Goal: Information Seeking & Learning: Compare options

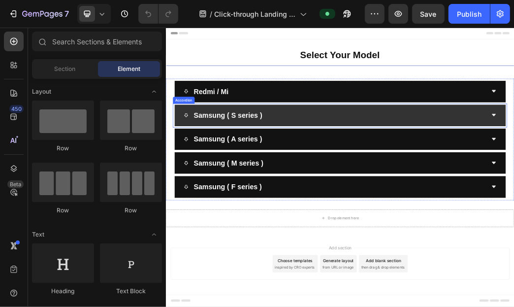
click at [432, 161] on div "Samsung ( S series )" at bounding box center [461, 176] width 562 height 36
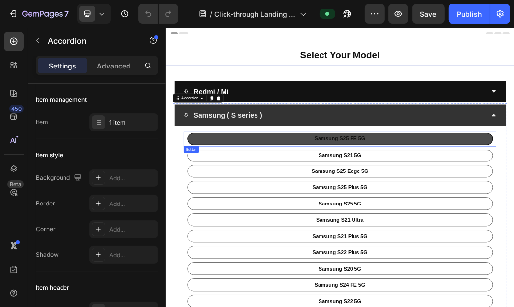
click at [474, 207] on link "Samsung S25 FE 5G" at bounding box center [460, 216] width 519 height 22
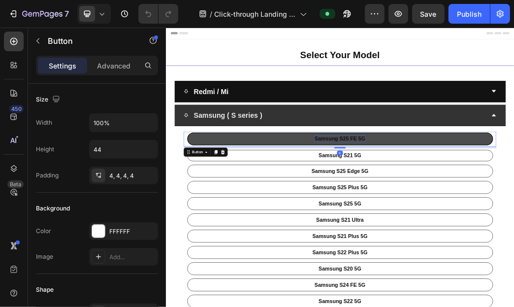
click at [472, 217] on p "Samsung S25 FE 5G" at bounding box center [460, 215] width 86 height 11
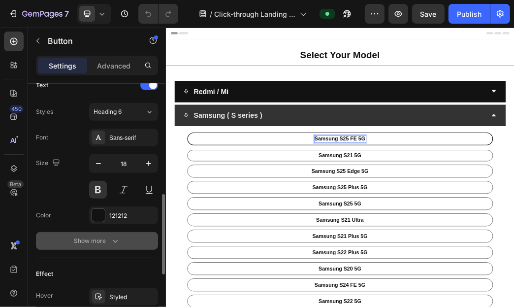
scroll to position [531, 0]
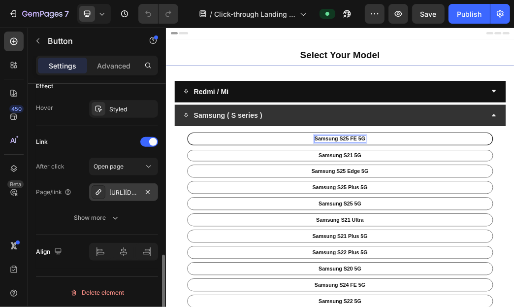
click at [133, 191] on div "[URL][DOMAIN_NAME]" at bounding box center [123, 192] width 29 height 9
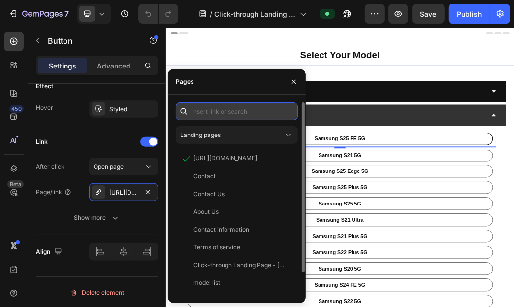
paste input "[URL][DOMAIN_NAME]"
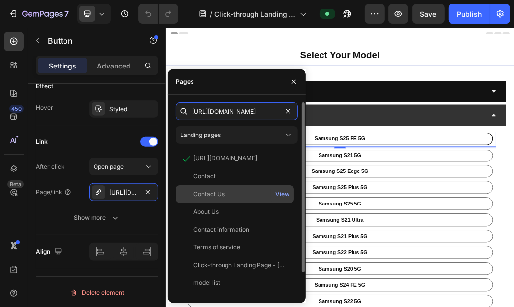
scroll to position [0, 62]
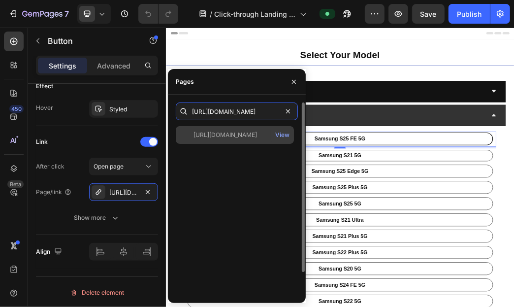
type input "[URL][DOMAIN_NAME]"
click at [226, 139] on div "[URL][DOMAIN_NAME] View" at bounding box center [235, 135] width 118 height 18
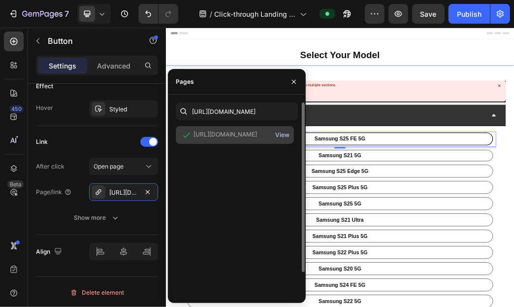
click at [284, 138] on div "View" at bounding box center [282, 134] width 14 height 9
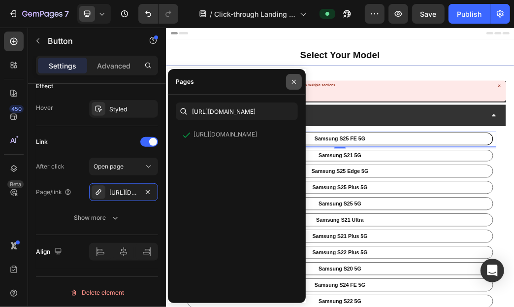
click at [288, 82] on button "button" at bounding box center [294, 82] width 16 height 16
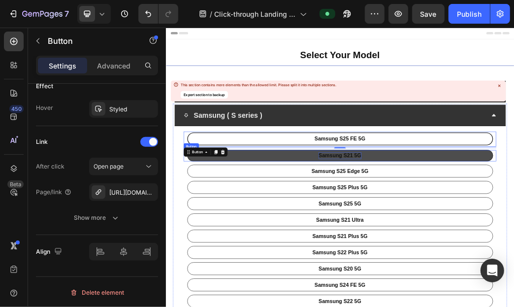
click at [449, 245] on p "Samsung S21 5G" at bounding box center [460, 244] width 72 height 11
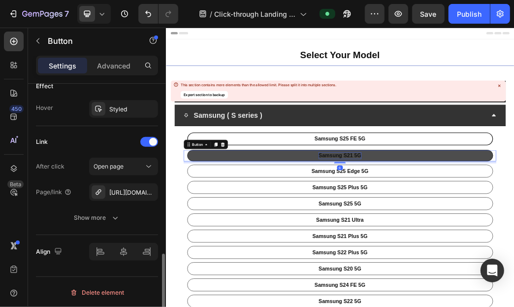
scroll to position [530, 0]
click at [449, 245] on p "Samsung S21 5G" at bounding box center [460, 244] width 72 height 11
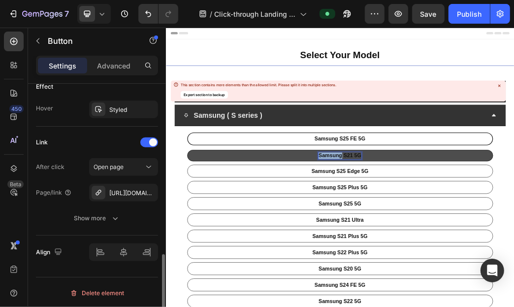
click at [449, 245] on p "Samsung S21 5G" at bounding box center [460, 244] width 72 height 11
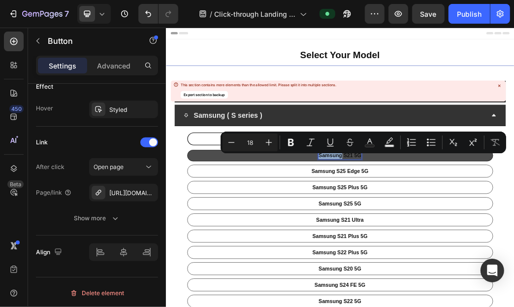
click at [451, 248] on p "Samsung S21 5G" at bounding box center [460, 244] width 72 height 11
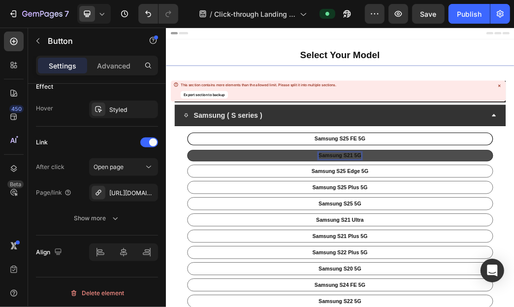
click at [451, 248] on p "Samsung S21 5G" at bounding box center [460, 244] width 72 height 11
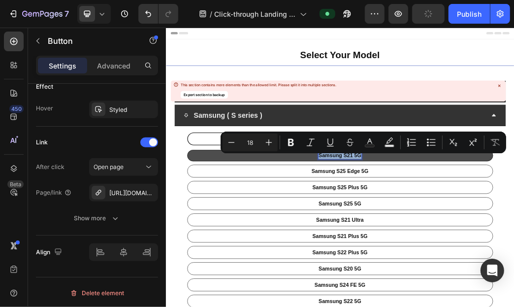
copy p "Samsung S21 5G"
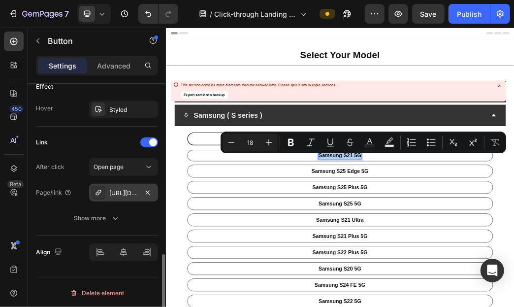
click at [118, 189] on div "[URL][DOMAIN_NAME]" at bounding box center [123, 193] width 29 height 9
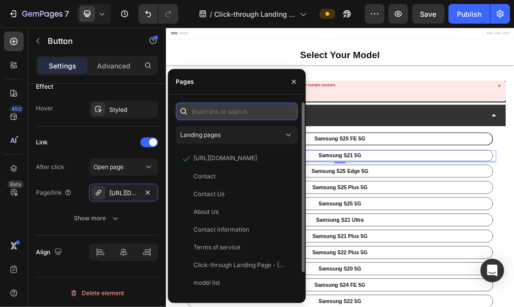
click at [256, 108] on input "text" at bounding box center [237, 111] width 122 height 18
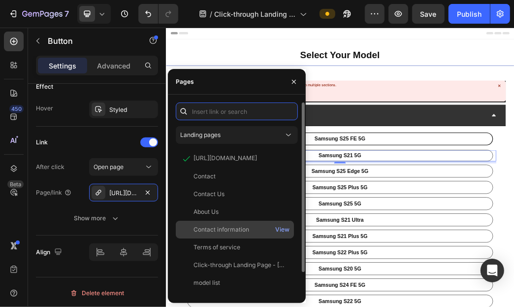
drag, startPoint x: 256, startPoint y: 111, endPoint x: 257, endPoint y: 230, distance: 119.2
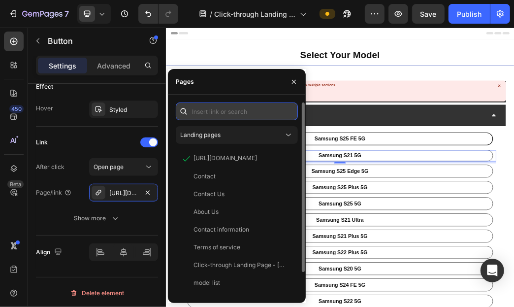
drag, startPoint x: 257, startPoint y: 230, endPoint x: 243, endPoint y: 111, distance: 120.0
paste input "[URL][DOMAIN_NAME]"
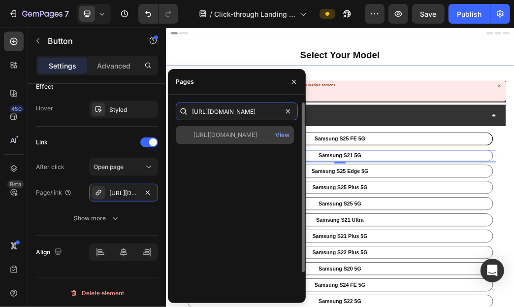
type input "[URL][DOMAIN_NAME]"
click at [229, 131] on div "[URL][DOMAIN_NAME]" at bounding box center [225, 134] width 64 height 9
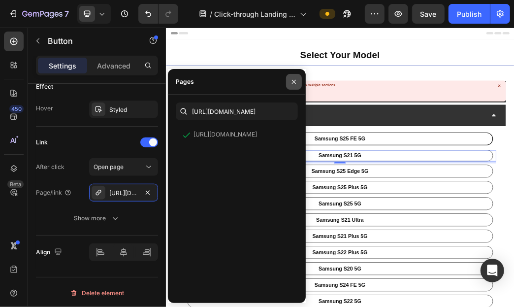
click at [292, 79] on icon "button" at bounding box center [294, 82] width 8 height 8
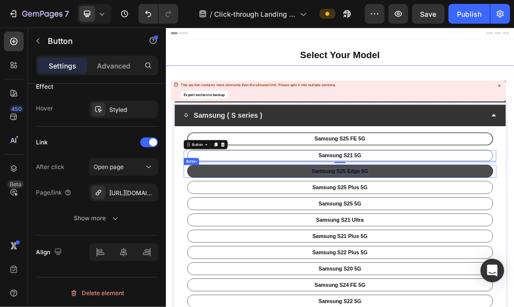
click at [467, 273] on p "Samsung S25 Edge 5G" at bounding box center [461, 270] width 96 height 11
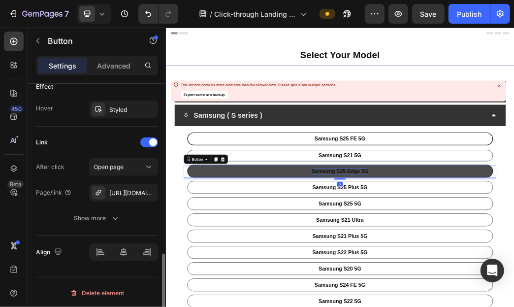
scroll to position [530, 0]
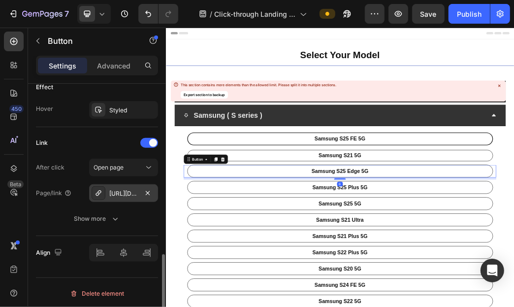
click at [128, 185] on div "[URL][DOMAIN_NAME]" at bounding box center [123, 193] width 69 height 18
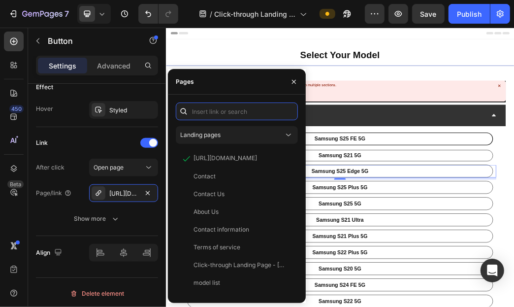
drag, startPoint x: 237, startPoint y: 113, endPoint x: 195, endPoint y: 93, distance: 46.9
click at [237, 114] on input "text" at bounding box center [237, 111] width 122 height 18
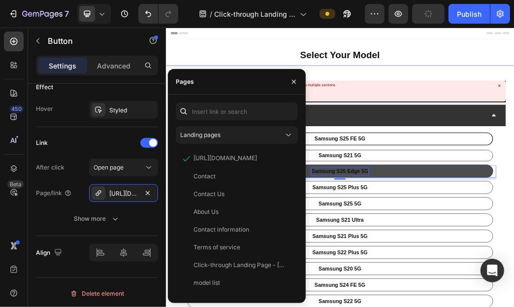
click at [465, 272] on p "Samsung S25 Edge 5G" at bounding box center [461, 270] width 96 height 11
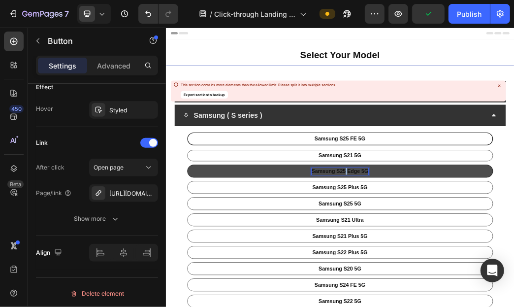
click at [465, 272] on p "Samsung S25 Edge 5G" at bounding box center [461, 270] width 96 height 11
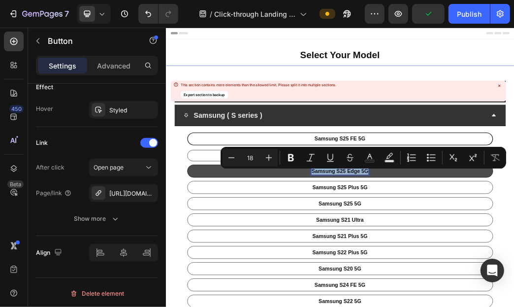
copy p "Samsung S25 Edge 5G"
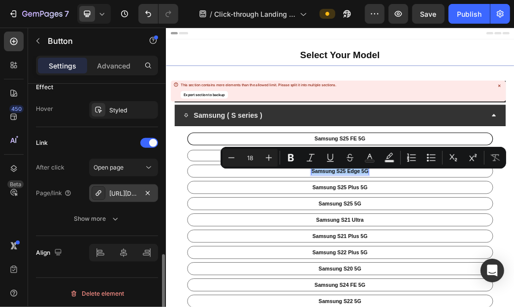
click at [118, 194] on div "[URL][DOMAIN_NAME]" at bounding box center [123, 193] width 29 height 9
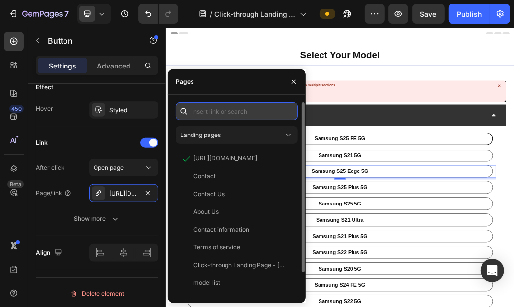
paste input "[URL][DOMAIN_NAME]"
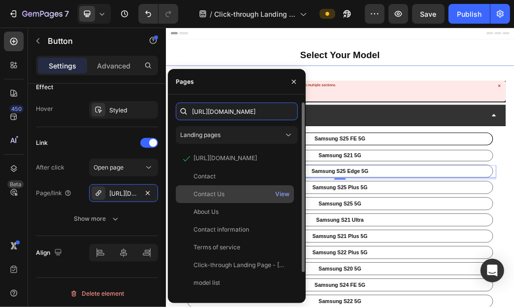
scroll to position [0, 70]
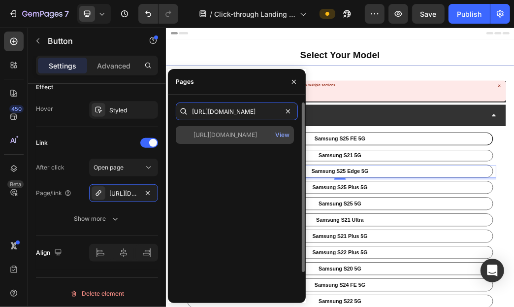
type input "[URL][DOMAIN_NAME]"
click at [254, 131] on div "[URL][DOMAIN_NAME]" at bounding box center [225, 134] width 64 height 9
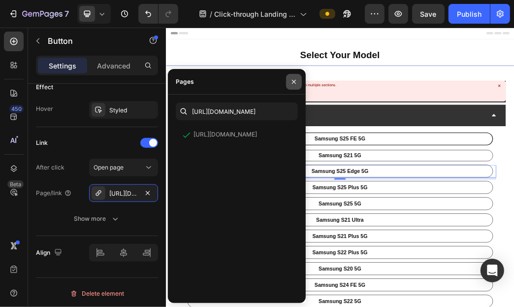
click at [292, 85] on icon "button" at bounding box center [294, 82] width 8 height 8
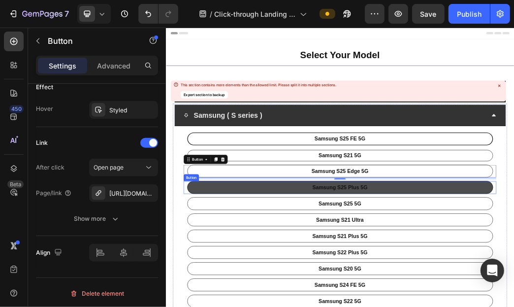
click at [465, 291] on link "Samsung S25 Plus 5G" at bounding box center [460, 299] width 519 height 22
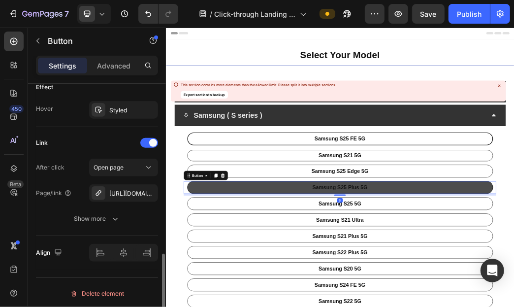
scroll to position [529, 0]
click at [465, 297] on p "Samsung S25 Plus 5G" at bounding box center [461, 298] width 94 height 11
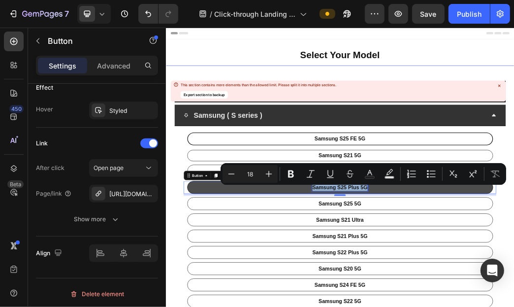
copy p "Samsung S25 Plus 5G"
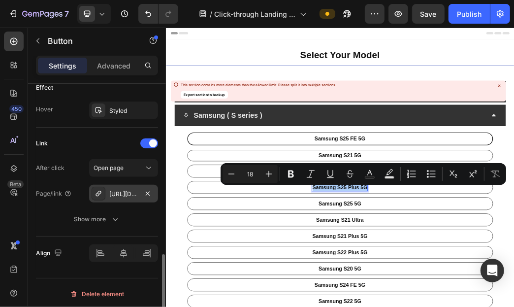
click at [112, 190] on div "[URL][DOMAIN_NAME]" at bounding box center [123, 194] width 29 height 9
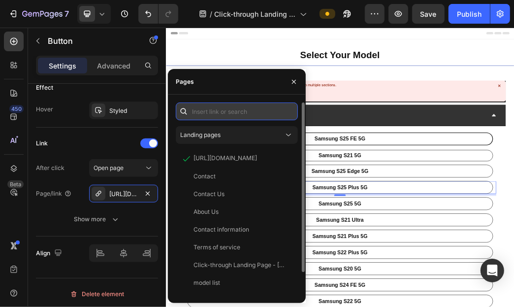
paste input "[URL][DOMAIN_NAME]"
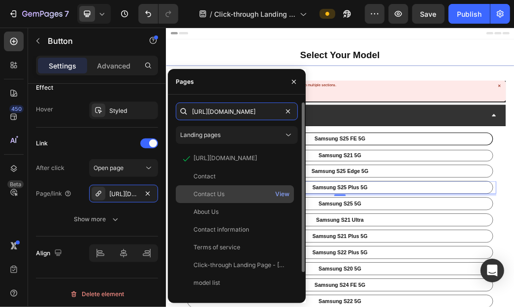
scroll to position [0, 68]
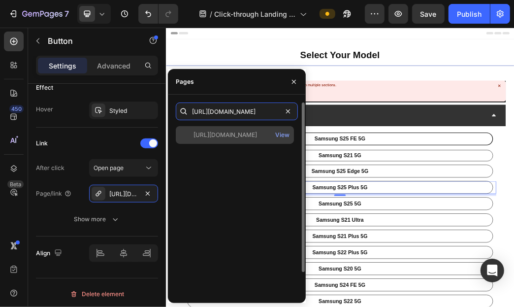
type input "[URL][DOMAIN_NAME]"
click at [257, 134] on div "[URL][DOMAIN_NAME]" at bounding box center [225, 134] width 64 height 9
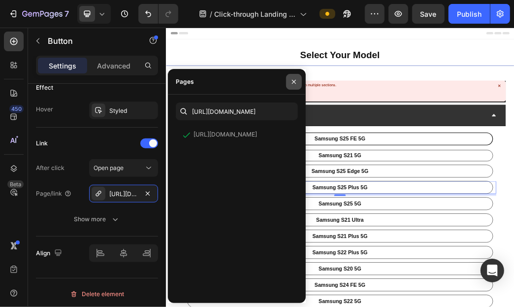
click at [293, 81] on icon "button" at bounding box center [294, 82] width 8 height 8
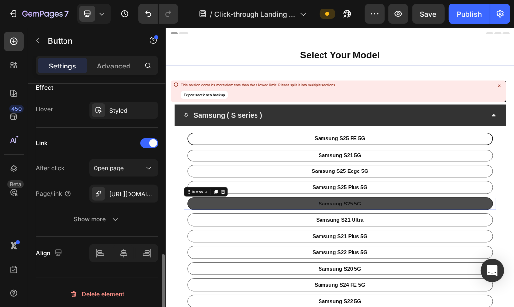
scroll to position [529, 0]
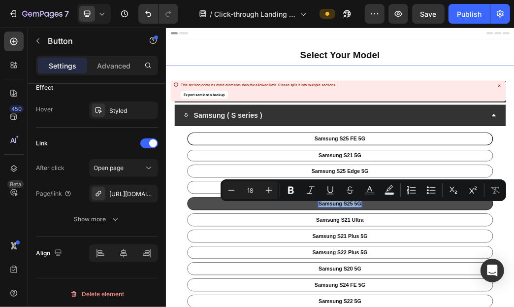
copy p "Samsung S25 5G"
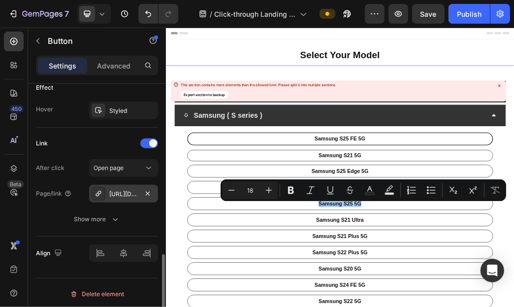
click at [132, 196] on div "[URL][DOMAIN_NAME]" at bounding box center [123, 194] width 29 height 9
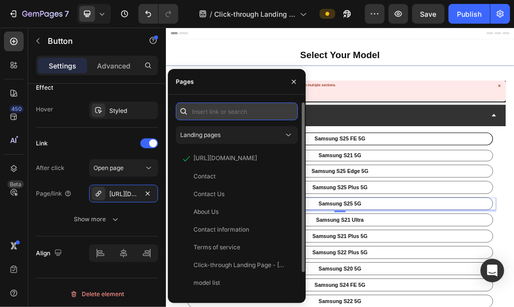
paste input "[URL][DOMAIN_NAME]"
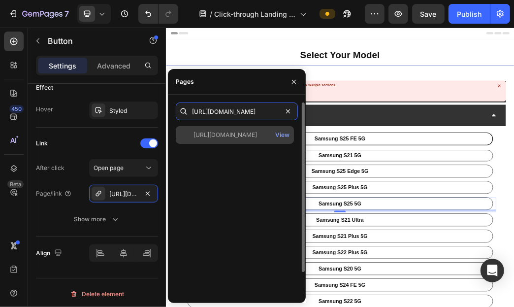
type input "[URL][DOMAIN_NAME]"
click at [247, 129] on div "[URL][DOMAIN_NAME] View" at bounding box center [235, 135] width 118 height 18
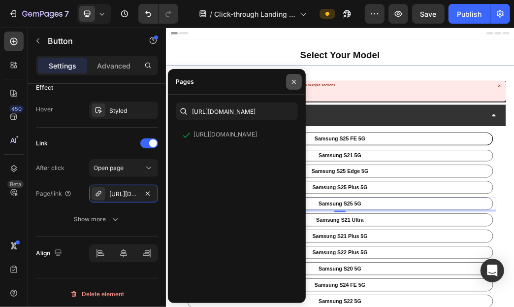
click at [293, 83] on icon "button" at bounding box center [294, 82] width 8 height 8
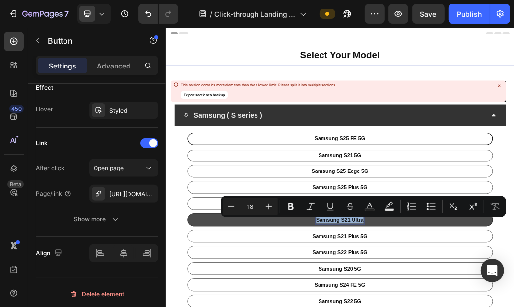
copy p "Samsung S21 Ultra"
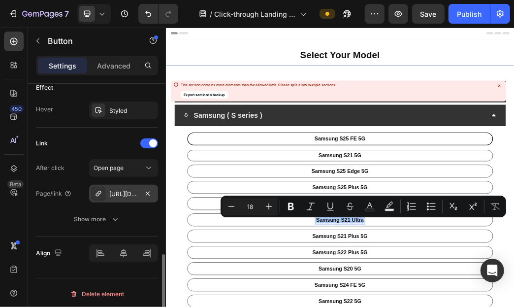
click at [134, 188] on div "[URL][DOMAIN_NAME]" at bounding box center [123, 194] width 69 height 18
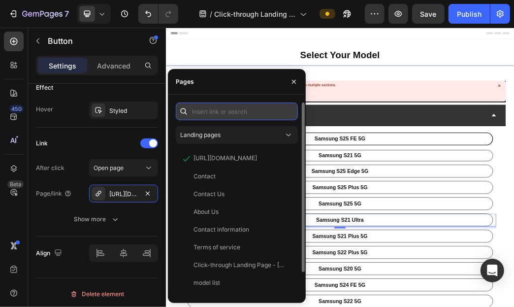
click at [268, 114] on input "text" at bounding box center [237, 111] width 122 height 18
paste input "[URL][DOMAIN_NAME]"
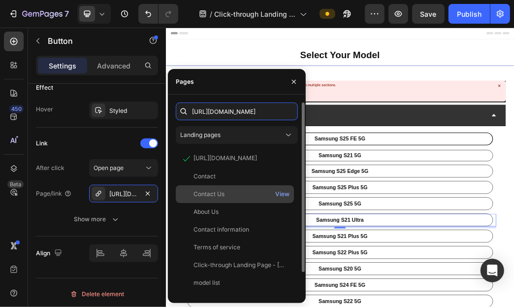
scroll to position [0, 58]
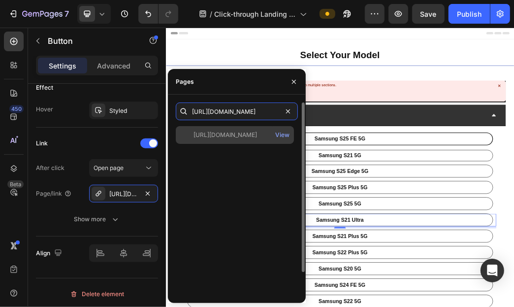
type input "[URL][DOMAIN_NAME]"
click at [246, 131] on div "[URL][DOMAIN_NAME]" at bounding box center [225, 134] width 64 height 9
click at [278, 134] on div "View" at bounding box center [282, 134] width 14 height 9
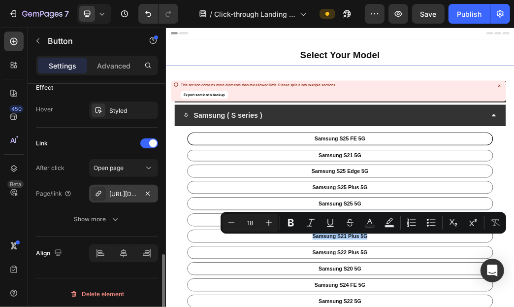
click at [109, 200] on div "[URL][DOMAIN_NAME]" at bounding box center [123, 194] width 69 height 18
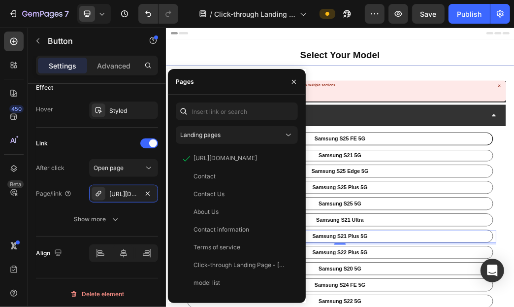
click at [253, 101] on div "Landing pages [URL][DOMAIN_NAME] View Contact View Contact Us View About Us Vie…" at bounding box center [237, 199] width 138 height 208
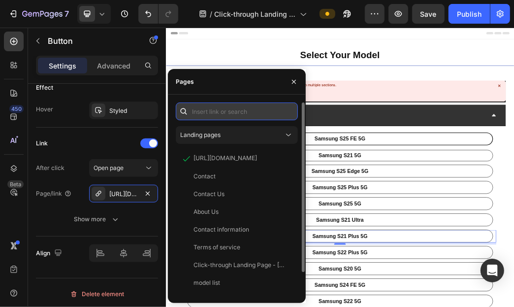
click at [254, 106] on input "text" at bounding box center [237, 111] width 122 height 18
paste input "[URL][DOMAIN_NAME]"
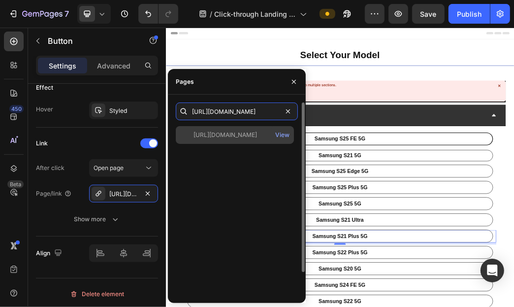
type input "[URL][DOMAIN_NAME]"
click at [257, 133] on div "[URL][DOMAIN_NAME]" at bounding box center [225, 134] width 64 height 9
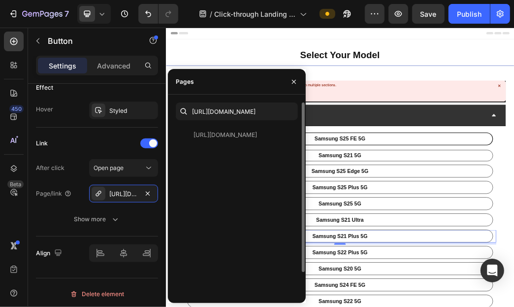
scroll to position [0, 0]
click at [296, 82] on icon "button" at bounding box center [294, 82] width 8 height 8
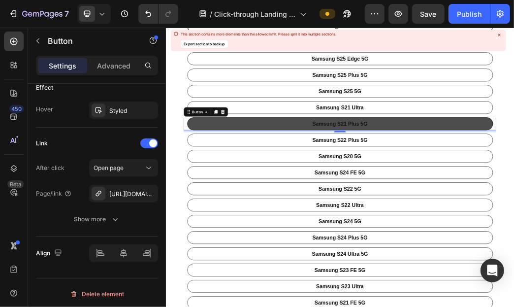
scroll to position [246, 0]
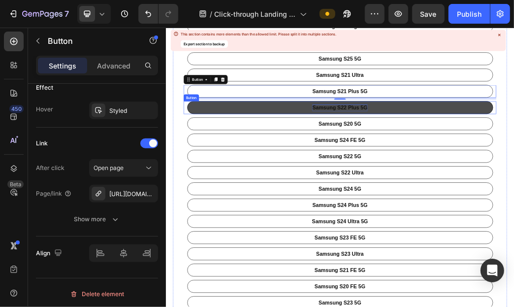
click at [467, 160] on p "Samsung S22 Plus 5G" at bounding box center [461, 163] width 94 height 11
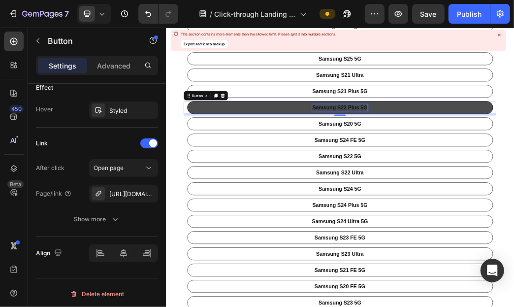
click at [473, 160] on p "Samsung S22 Plus 5G" at bounding box center [461, 163] width 94 height 11
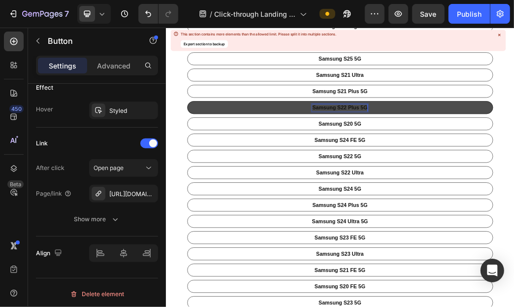
click at [477, 163] on p "Samsung S22 Plus 5G" at bounding box center [461, 163] width 94 height 11
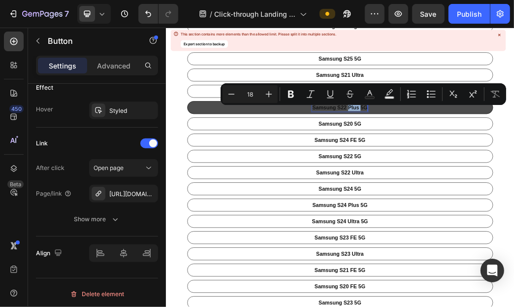
click at [477, 163] on p "Samsung S22 Plus 5G" at bounding box center [461, 163] width 94 height 11
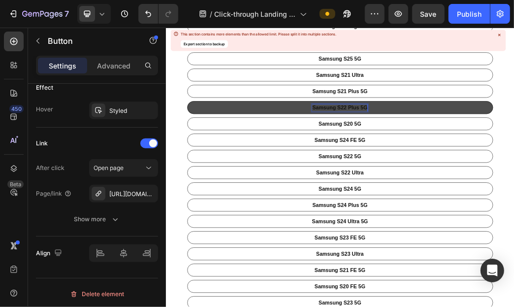
click at [477, 163] on p "Samsung S22 Plus 5G" at bounding box center [461, 163] width 94 height 11
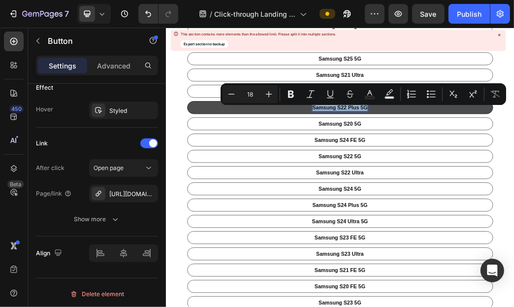
click at [477, 163] on p "Samsung S22 Plus 5G" at bounding box center [461, 163] width 94 height 11
copy p "Samsung S22 Plus 5G"
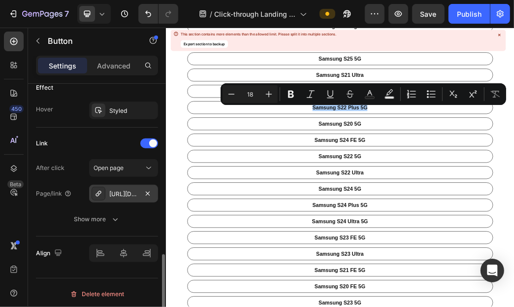
click at [119, 190] on div "[URL][DOMAIN_NAME]" at bounding box center [123, 194] width 29 height 9
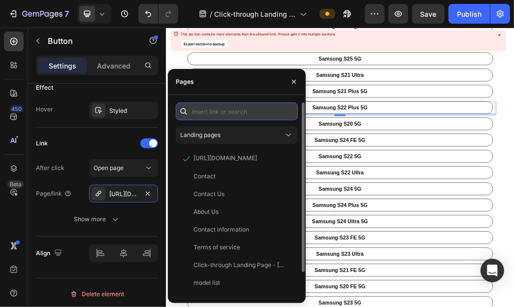
click at [206, 115] on input "text" at bounding box center [237, 111] width 122 height 18
paste input "[URL][DOMAIN_NAME]"
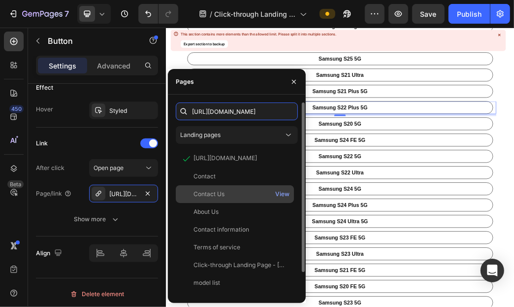
scroll to position [0, 68]
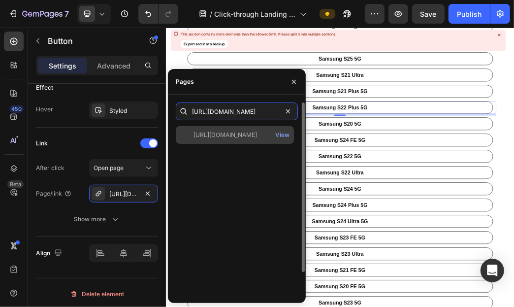
type input "[URL][DOMAIN_NAME]"
click at [252, 139] on div "[URL][DOMAIN_NAME]" at bounding box center [225, 134] width 64 height 9
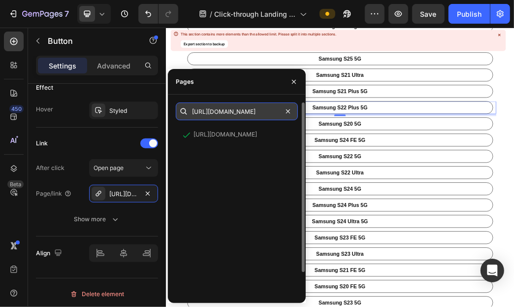
click at [269, 110] on input "[URL][DOMAIN_NAME]" at bounding box center [237, 111] width 122 height 18
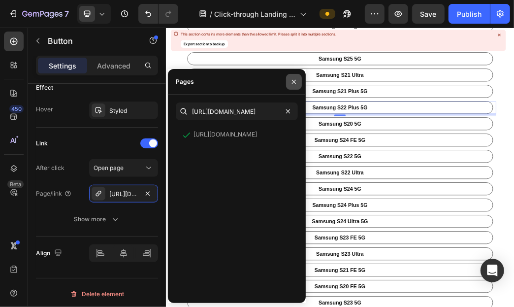
click at [297, 88] on button "button" at bounding box center [294, 82] width 16 height 16
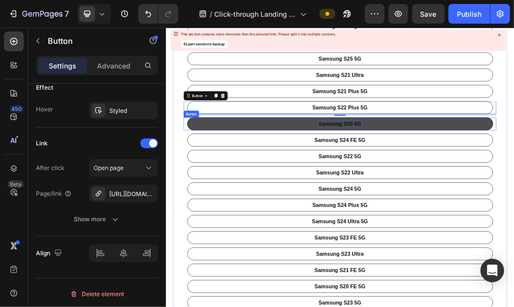
click at [476, 195] on p "Samsung S20 5G" at bounding box center [460, 190] width 72 height 11
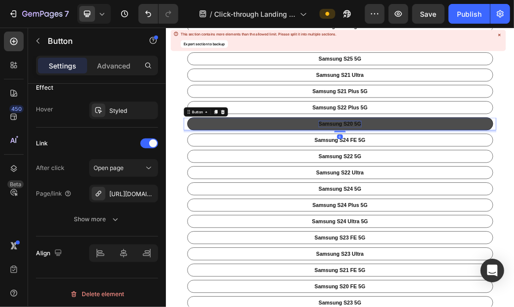
click at [465, 192] on p "Samsung S20 5G" at bounding box center [460, 190] width 72 height 11
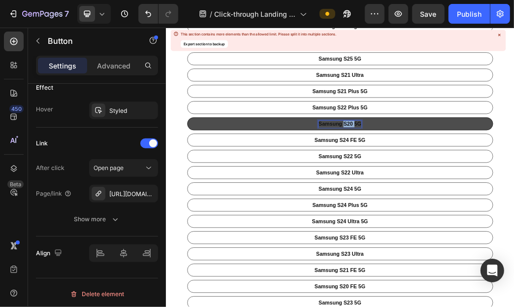
click at [465, 192] on p "Samsung S20 5G" at bounding box center [460, 190] width 72 height 11
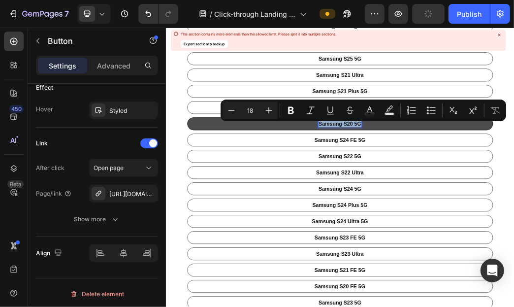
copy p "Samsung S20 5G"
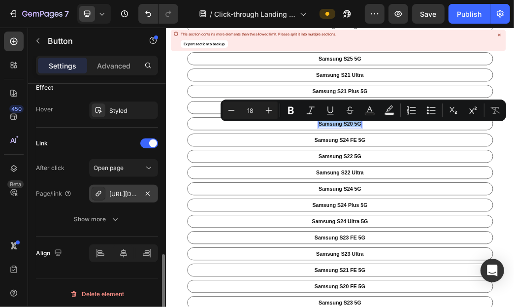
click at [121, 196] on div "[URL][DOMAIN_NAME]" at bounding box center [123, 194] width 29 height 9
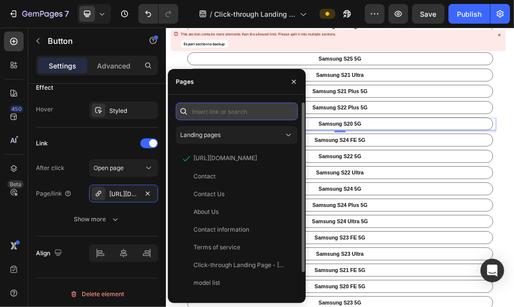
paste input "[URL][DOMAIN_NAME]"
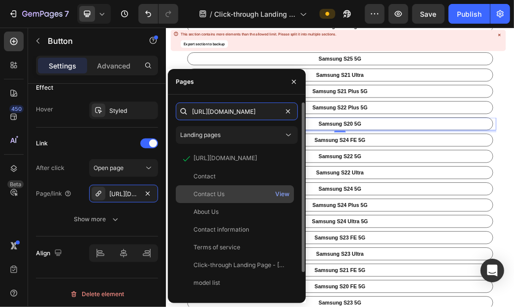
scroll to position [0, 54]
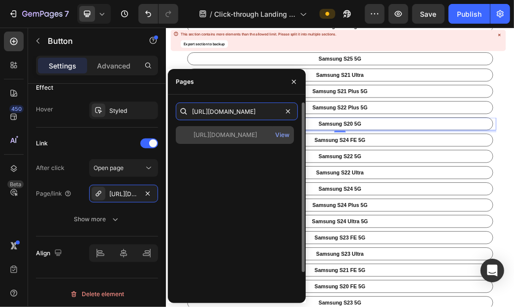
type input "[URL][DOMAIN_NAME]"
click at [238, 138] on div "[URL][DOMAIN_NAME]" at bounding box center [225, 134] width 64 height 9
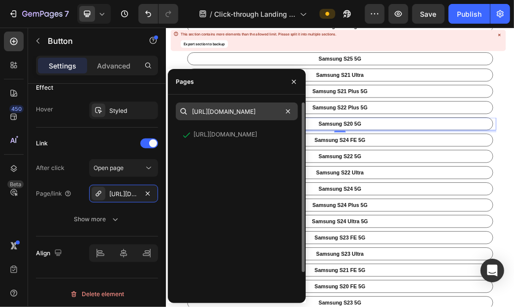
scroll to position [0, 0]
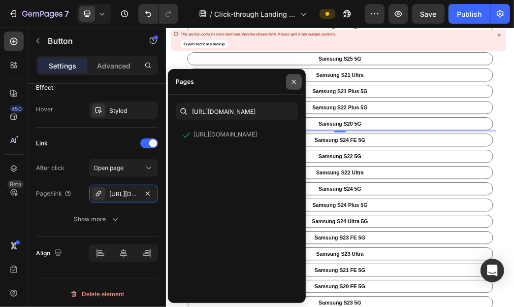
click at [292, 82] on icon "button" at bounding box center [294, 81] width 4 height 4
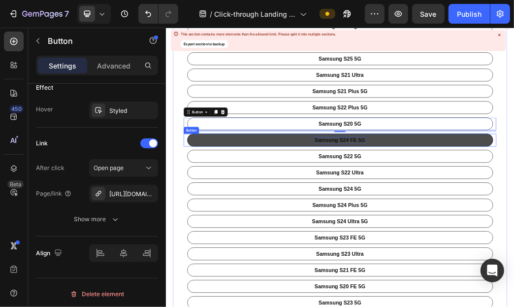
click at [479, 220] on p "Samsung S24 FE 5G" at bounding box center [460, 218] width 86 height 11
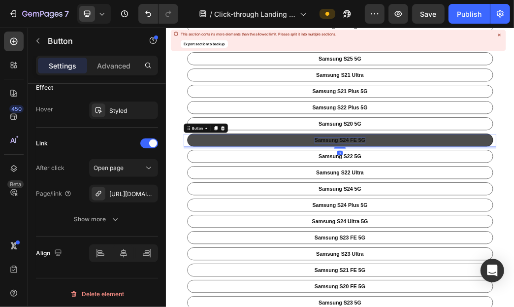
click at [479, 220] on p "Samsung S24 FE 5G" at bounding box center [460, 218] width 86 height 11
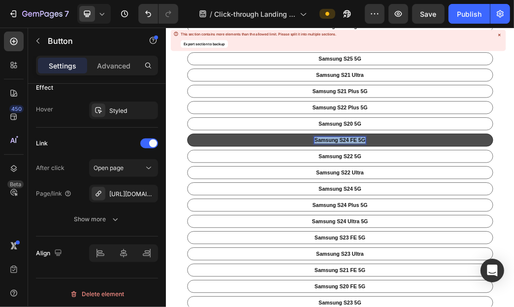
click at [479, 220] on p "Samsung S24 FE 5G" at bounding box center [460, 218] width 86 height 11
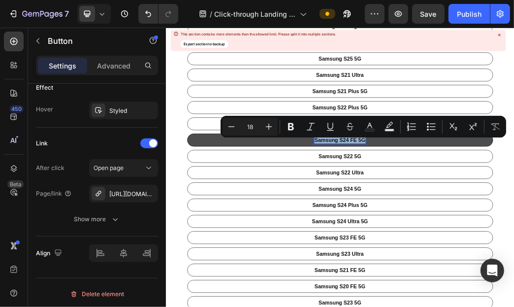
copy p "Samsung S24 FE 5G"
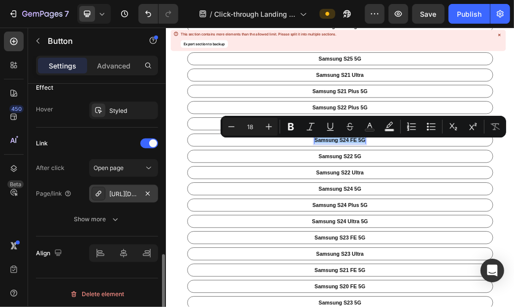
click at [110, 192] on div "[URL][DOMAIN_NAME]" at bounding box center [123, 194] width 29 height 9
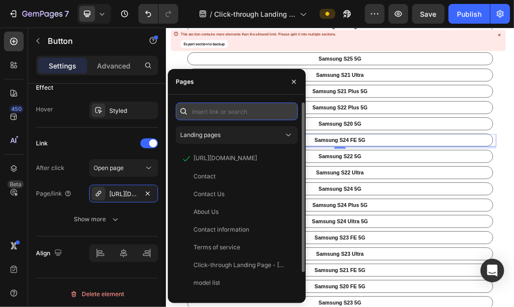
paste input "[URL][DOMAIN_NAME]"
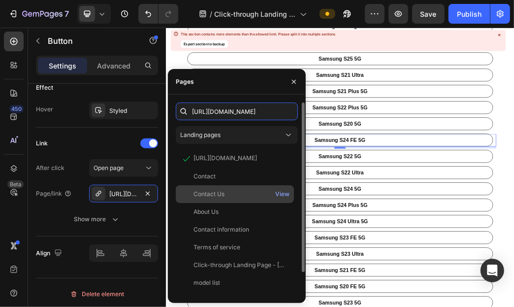
scroll to position [0, 62]
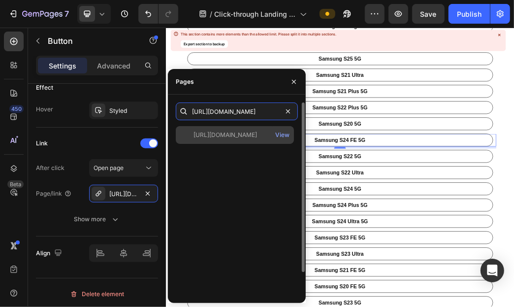
type input "[URL][DOMAIN_NAME]"
click at [257, 136] on div "[URL][DOMAIN_NAME]" at bounding box center [225, 134] width 64 height 9
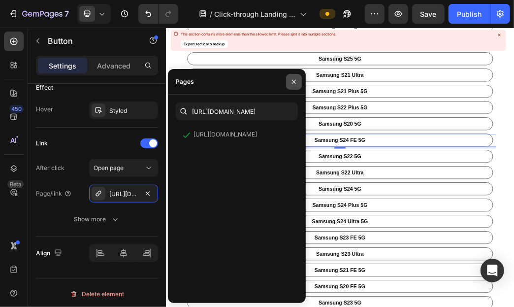
click at [294, 78] on icon "button" at bounding box center [294, 82] width 8 height 8
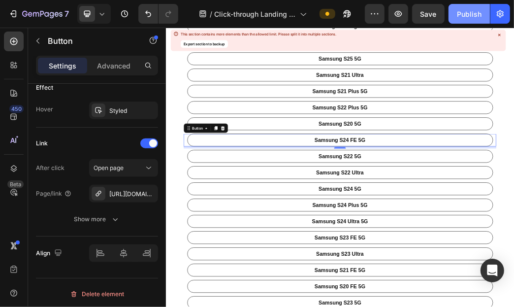
click at [474, 21] on button "Publish" at bounding box center [469, 14] width 41 height 20
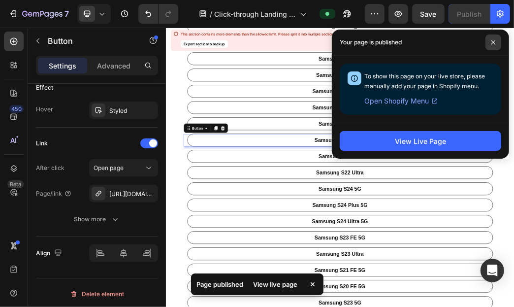
click at [496, 43] on icon at bounding box center [493, 42] width 5 height 5
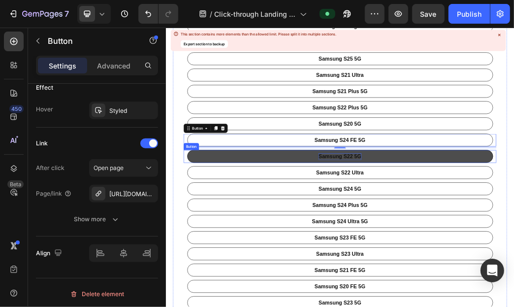
click at [469, 246] on p "Samsung S22 5G" at bounding box center [460, 245] width 72 height 11
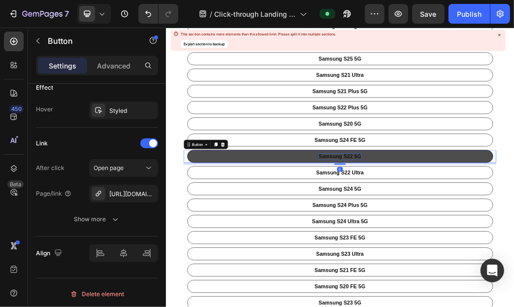
click at [469, 246] on p "Samsung S22 5G" at bounding box center [460, 245] width 72 height 11
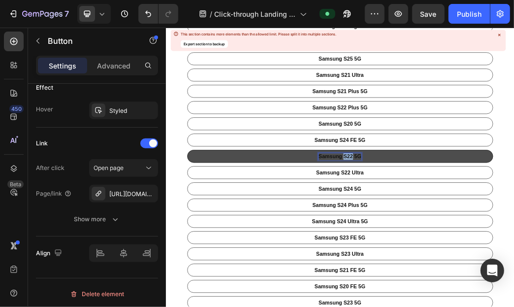
click at [469, 246] on p "Samsung S22 5G" at bounding box center [460, 245] width 72 height 11
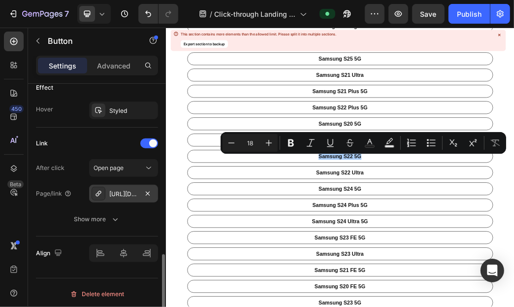
click at [118, 191] on div "[URL][DOMAIN_NAME]" at bounding box center [123, 194] width 29 height 9
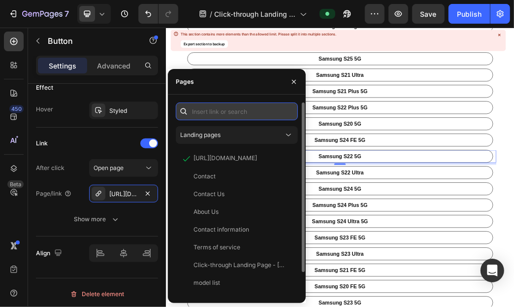
click at [260, 115] on input "text" at bounding box center [237, 111] width 122 height 18
paste input "[URL][DOMAIN_NAME]"
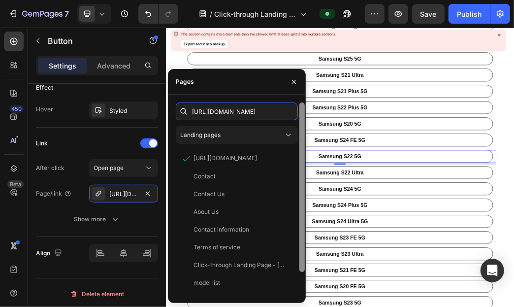
scroll to position [0, 54]
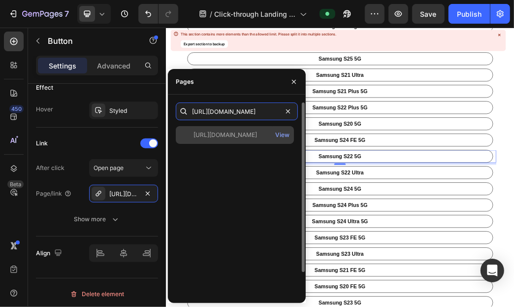
type input "[URL][DOMAIN_NAME]"
click at [257, 131] on div "[URL][DOMAIN_NAME]" at bounding box center [225, 134] width 64 height 9
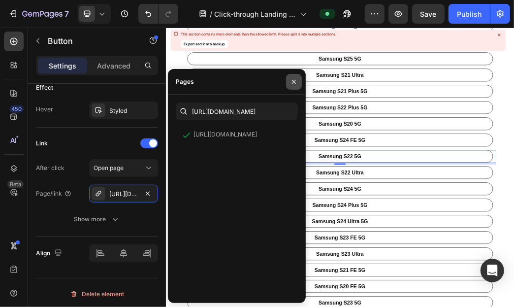
click at [297, 83] on button "button" at bounding box center [294, 82] width 16 height 16
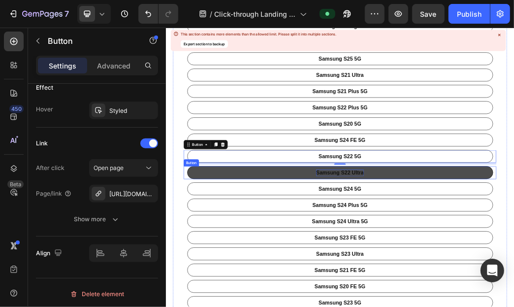
click at [463, 276] on p "Samsung S22 Ultra" at bounding box center [460, 273] width 81 height 11
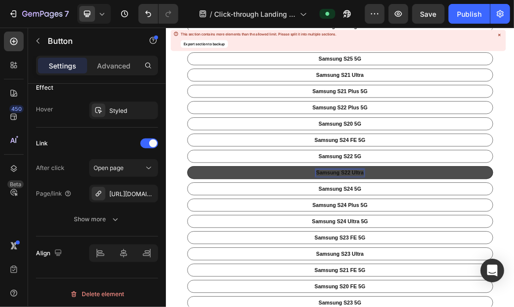
click at [463, 276] on p "Samsung S22 Ultra" at bounding box center [460, 273] width 81 height 11
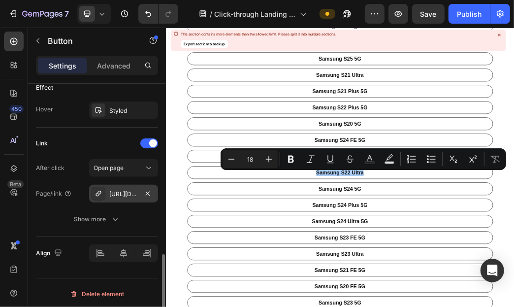
click at [108, 186] on div "[URL][DOMAIN_NAME]" at bounding box center [123, 194] width 69 height 18
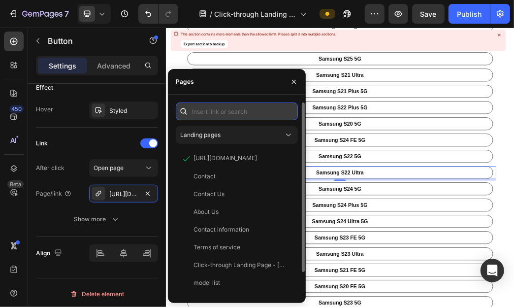
click at [232, 116] on input "text" at bounding box center [237, 111] width 122 height 18
paste input "[URL][DOMAIN_NAME]"
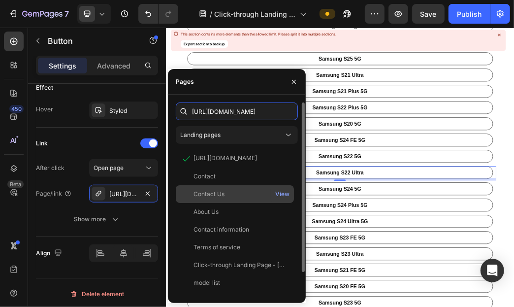
scroll to position [0, 59]
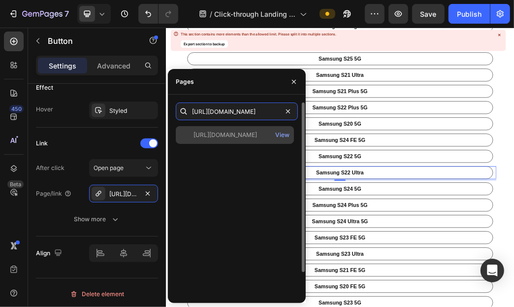
type input "[URL][DOMAIN_NAME]"
click at [257, 136] on div "[URL][DOMAIN_NAME]" at bounding box center [225, 134] width 64 height 9
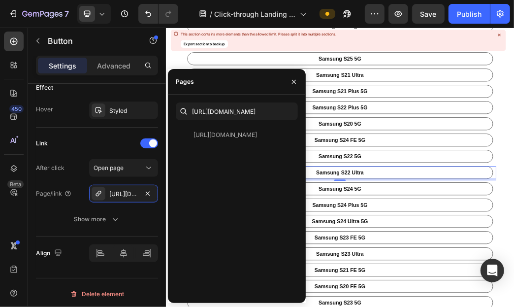
scroll to position [0, 0]
click at [294, 80] on icon "button" at bounding box center [294, 82] width 8 height 8
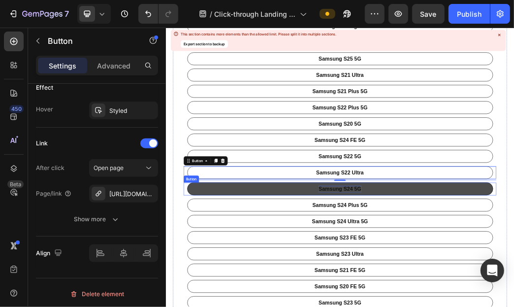
click at [443, 301] on p "Samsung S24 5G" at bounding box center [460, 300] width 72 height 11
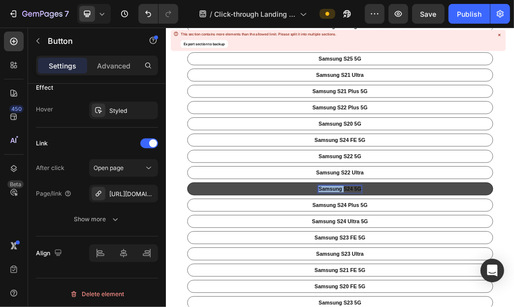
click at [443, 301] on p "Samsung S24 5G" at bounding box center [460, 300] width 72 height 11
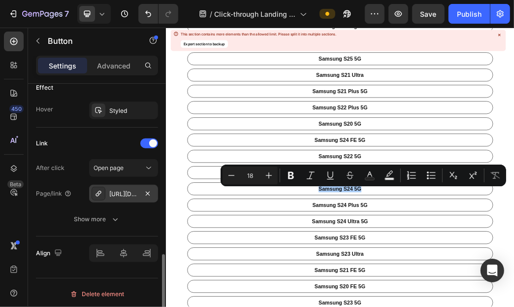
click at [121, 195] on div "[URL][DOMAIN_NAME]" at bounding box center [123, 194] width 29 height 9
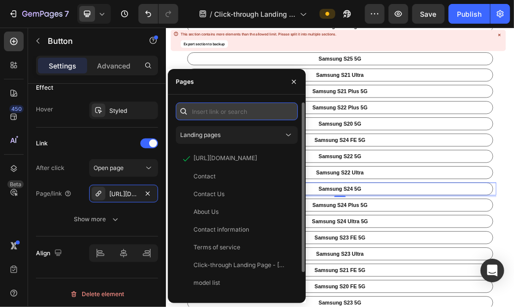
paste input "[URL][DOMAIN_NAME]"
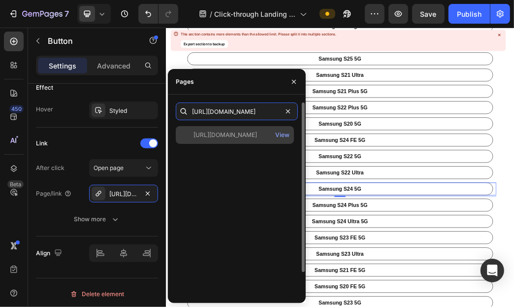
type input "[URL][DOMAIN_NAME]"
click at [237, 129] on div "[URL][DOMAIN_NAME] View" at bounding box center [235, 135] width 118 height 18
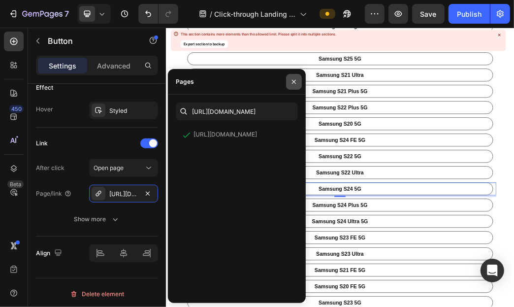
click at [297, 82] on icon "button" at bounding box center [294, 82] width 8 height 8
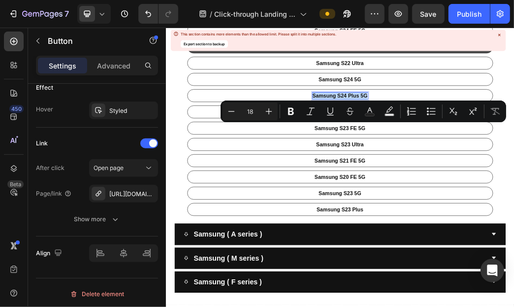
scroll to position [443, 0]
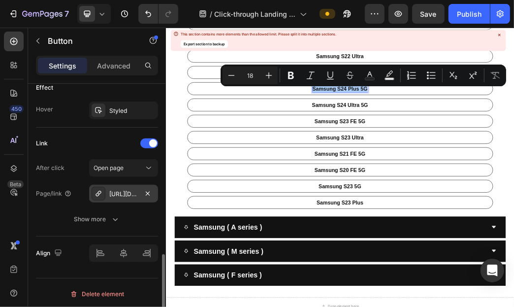
click at [128, 195] on div "[URL][DOMAIN_NAME]" at bounding box center [123, 194] width 29 height 9
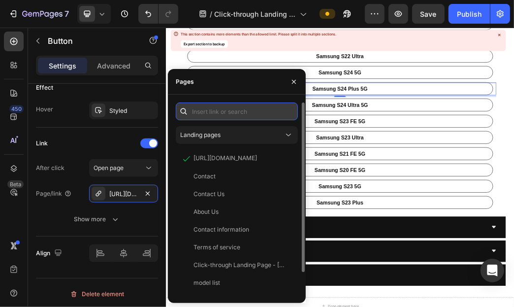
paste input "[URL][DOMAIN_NAME]"
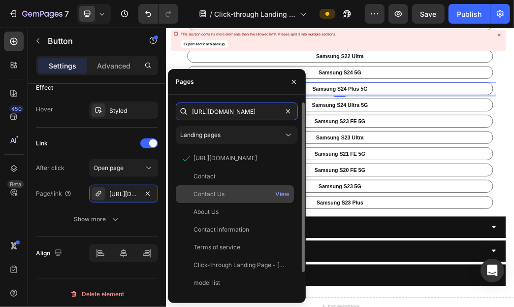
scroll to position [0, 58]
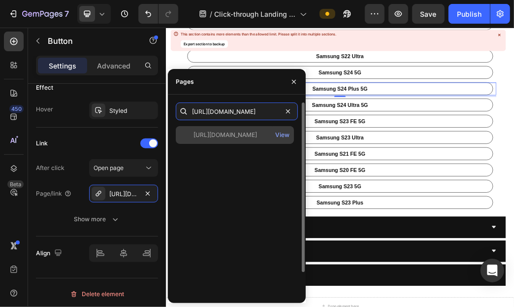
type input "[URL][DOMAIN_NAME]"
click at [237, 135] on div "[URL][DOMAIN_NAME]" at bounding box center [225, 134] width 64 height 9
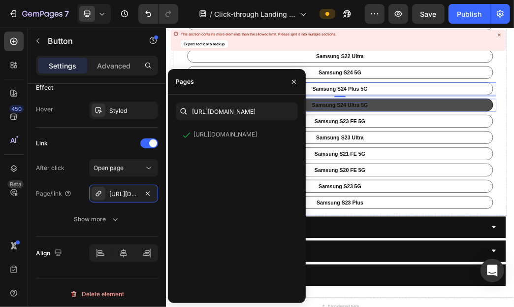
click at [459, 163] on p "Samsung S24 Ultra 5G" at bounding box center [460, 158] width 95 height 11
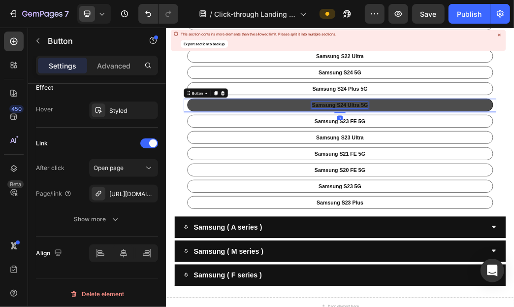
click at [459, 160] on p "Samsung S24 Ultra 5G" at bounding box center [460, 158] width 95 height 11
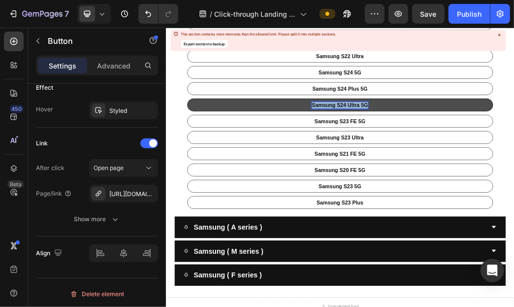
click at [459, 160] on p "Samsung S24 Ultra 5G" at bounding box center [460, 158] width 95 height 11
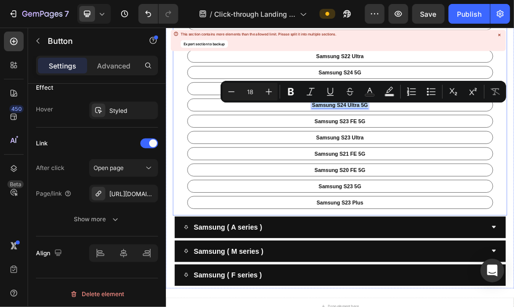
click at [513, 159] on div "Samsung S25 FE 5G Button Samsung S21 5G Button Samsung S25 Edge 5G Button Samsu…" at bounding box center [461, 47] width 562 height 592
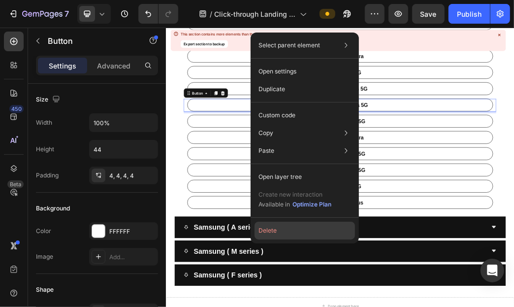
drag, startPoint x: 297, startPoint y: 225, endPoint x: 223, endPoint y: 332, distance: 130.2
click at [297, 225] on button "Delete" at bounding box center [305, 231] width 100 height 18
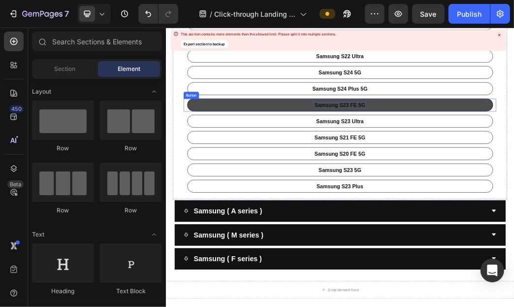
click at [458, 158] on p "Samsung S23 FE 5G" at bounding box center [460, 158] width 86 height 11
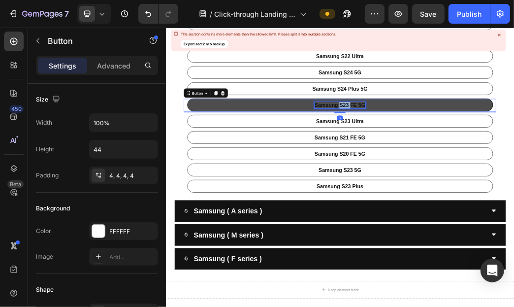
click at [458, 158] on p "Samsung S23 FE 5G" at bounding box center [460, 158] width 86 height 11
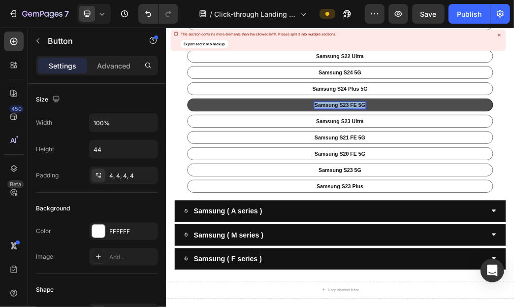
click at [458, 158] on p "Samsung S23 FE 5G" at bounding box center [460, 158] width 86 height 11
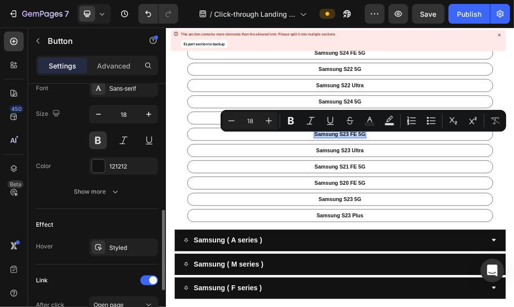
scroll to position [531, 0]
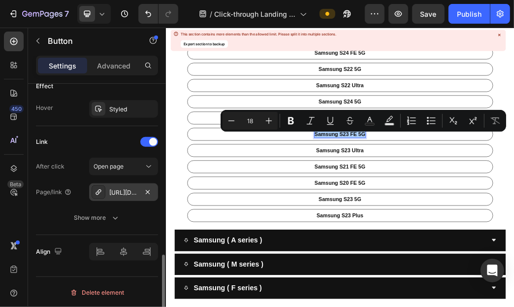
click at [126, 189] on div "[URL][DOMAIN_NAME]" at bounding box center [123, 192] width 29 height 9
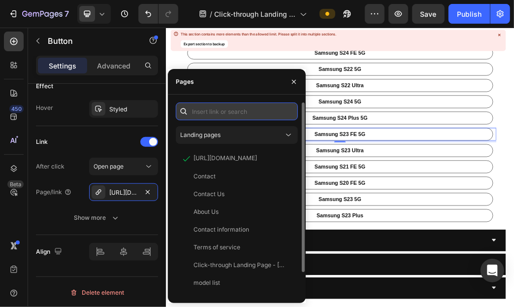
paste input "[URL][DOMAIN_NAME]"
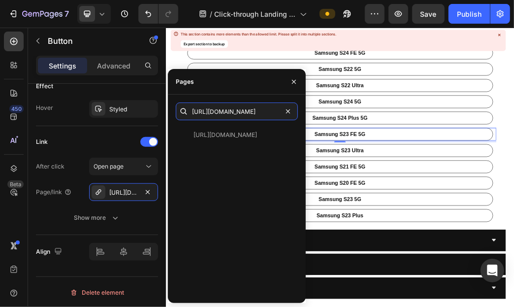
type input "[URL][DOMAIN_NAME]"
click at [257, 141] on div "[URL][DOMAIN_NAME] View" at bounding box center [235, 135] width 118 height 18
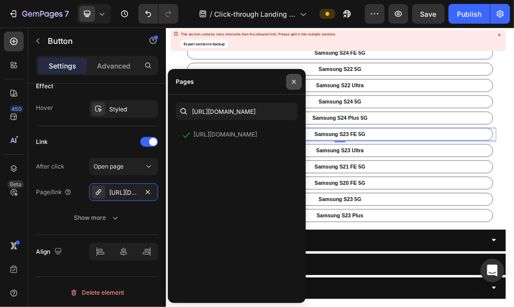
click at [292, 83] on icon "button" at bounding box center [294, 81] width 4 height 4
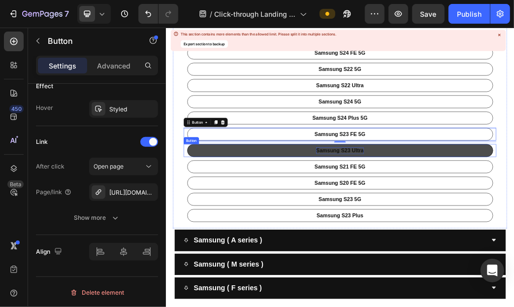
click at [462, 232] on p "Samsung S23 Ultra" at bounding box center [460, 235] width 81 height 11
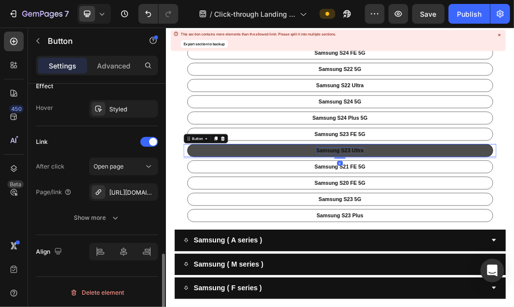
scroll to position [530, 0]
click at [463, 235] on p "Samsung S23 Ultra" at bounding box center [460, 235] width 81 height 11
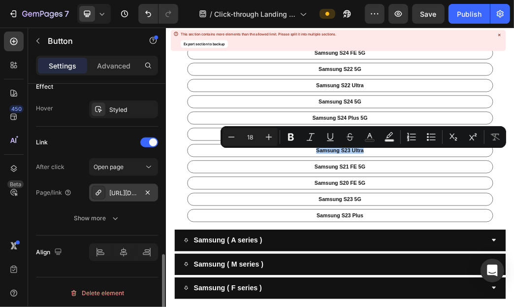
click at [121, 186] on div "[URL][DOMAIN_NAME]" at bounding box center [123, 193] width 69 height 18
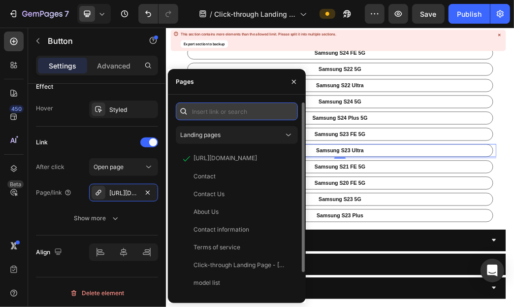
click at [240, 116] on input "text" at bounding box center [237, 111] width 122 height 18
paste input "[URL][DOMAIN_NAME]"
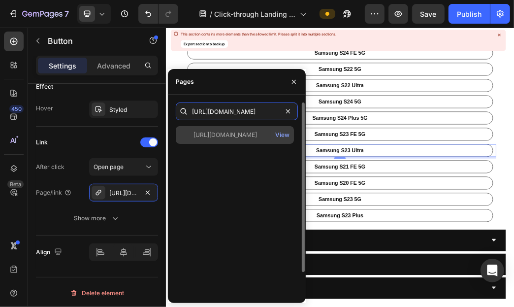
type input "[URL][DOMAIN_NAME]"
click at [249, 133] on div "[URL][DOMAIN_NAME]" at bounding box center [225, 134] width 64 height 9
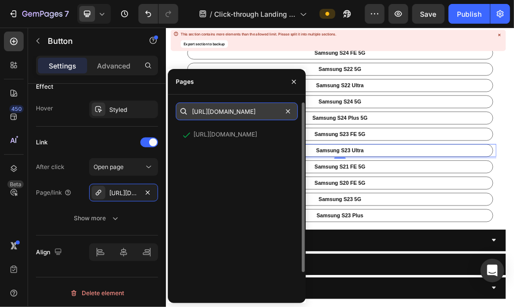
click at [269, 109] on input "[URL][DOMAIN_NAME]" at bounding box center [237, 111] width 122 height 18
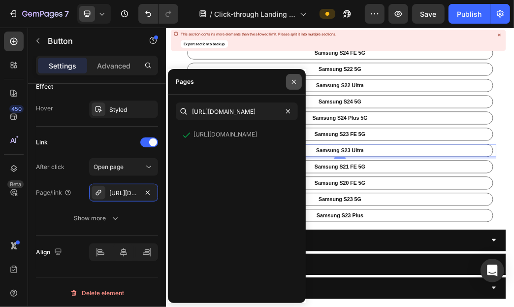
click at [296, 88] on button "button" at bounding box center [294, 82] width 16 height 16
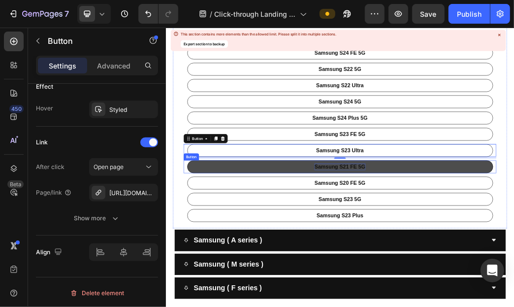
click at [445, 262] on p "Samsung S21 FE 5G" at bounding box center [460, 263] width 86 height 11
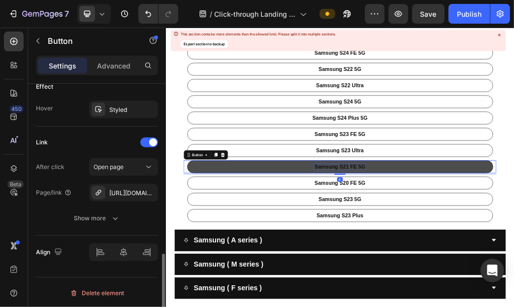
scroll to position [530, 0]
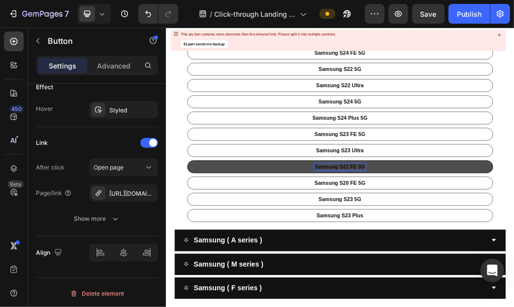
click at [472, 262] on p "Samsung S21 FE 5G" at bounding box center [460, 263] width 86 height 11
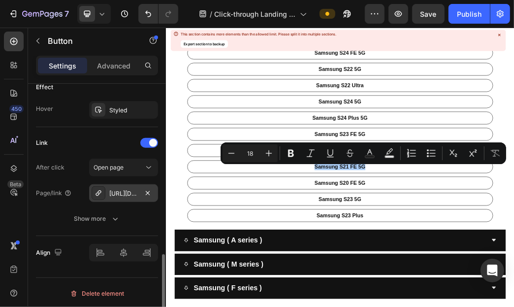
click at [108, 189] on div "[URL][DOMAIN_NAME]" at bounding box center [123, 193] width 69 height 18
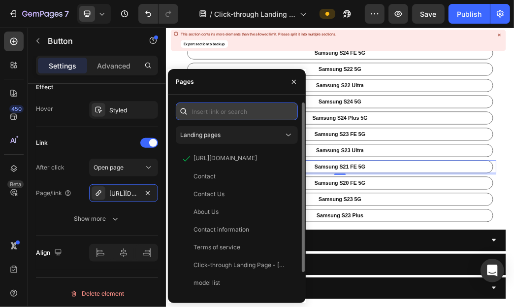
paste input "[URL][DOMAIN_NAME]"
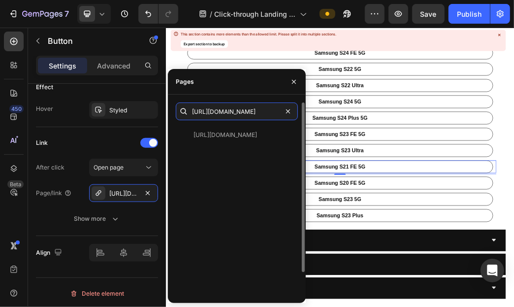
scroll to position [0, 61]
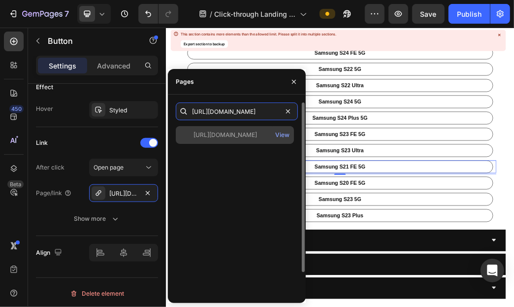
type input "[URL][DOMAIN_NAME]"
click at [255, 137] on div "[URL][DOMAIN_NAME]" at bounding box center [225, 134] width 64 height 9
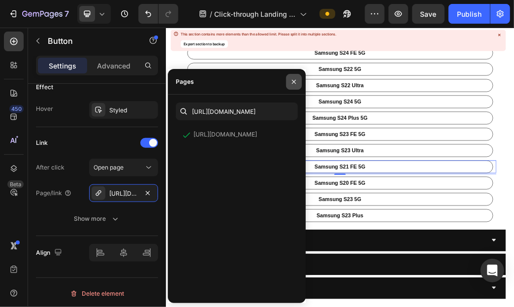
click at [291, 85] on icon "button" at bounding box center [294, 82] width 8 height 8
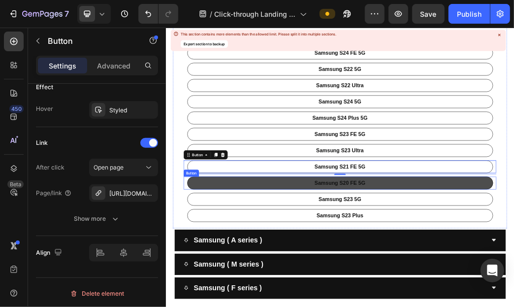
click at [481, 297] on link "Samsung S20 FE 5G" at bounding box center [460, 291] width 519 height 22
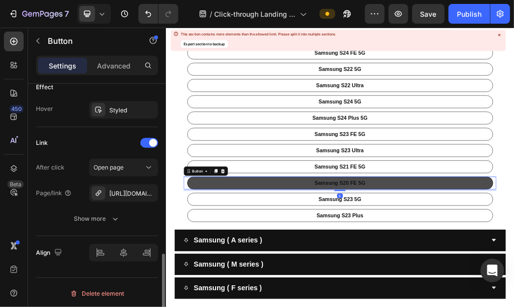
scroll to position [529, 0]
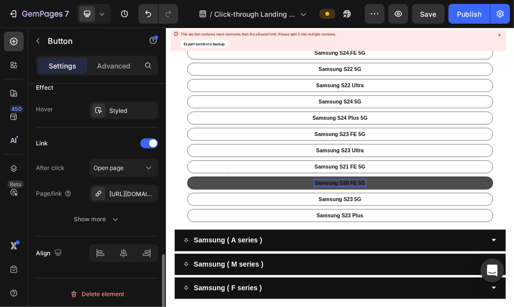
click at [476, 290] on p "Samsung S20 FE 5G" at bounding box center [460, 291] width 86 height 11
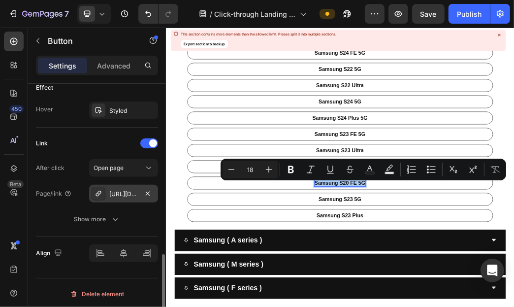
click at [115, 185] on div "[URL][DOMAIN_NAME]" at bounding box center [123, 194] width 69 height 18
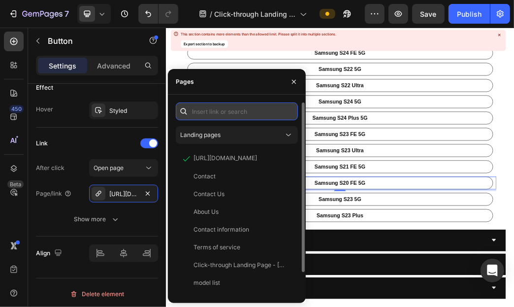
paste input "[URL][DOMAIN_NAME]"
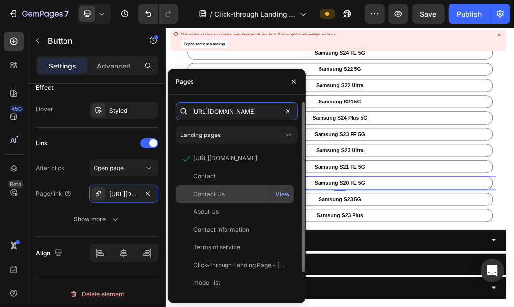
scroll to position [0, 52]
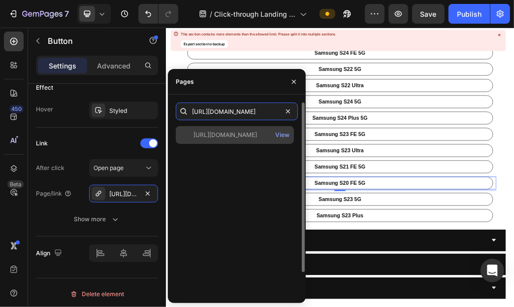
type input "[URL][DOMAIN_NAME]"
click at [220, 138] on div "[URL][DOMAIN_NAME]" at bounding box center [225, 134] width 64 height 9
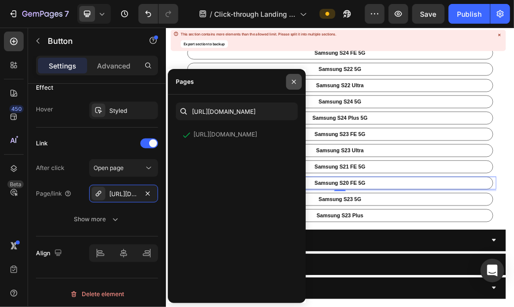
click at [298, 81] on button "button" at bounding box center [294, 82] width 16 height 16
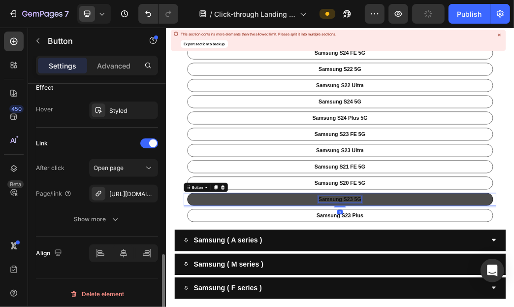
scroll to position [529, 0]
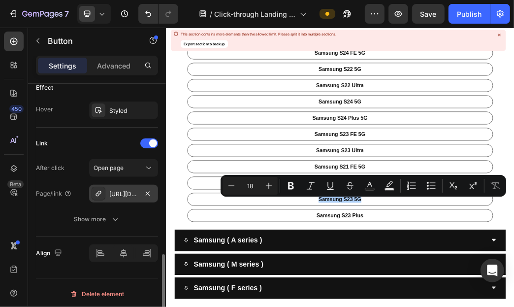
click at [122, 193] on div "[URL][DOMAIN_NAME]" at bounding box center [123, 194] width 29 height 9
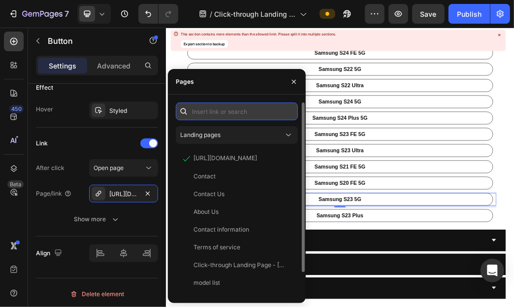
paste input "[URL][DOMAIN_NAME]"
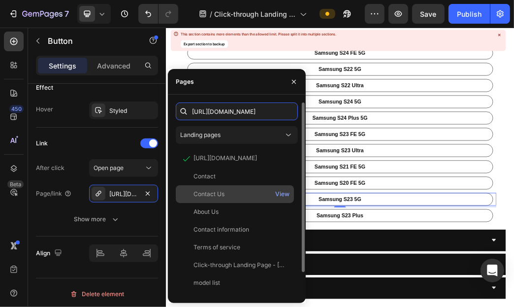
scroll to position [0, 44]
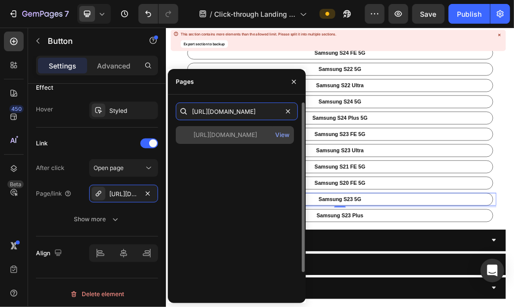
type input "[URL][DOMAIN_NAME]"
drag, startPoint x: 244, startPoint y: 135, endPoint x: 342, endPoint y: 281, distance: 175.7
click at [244, 135] on div "[URL][DOMAIN_NAME]" at bounding box center [225, 134] width 64 height 9
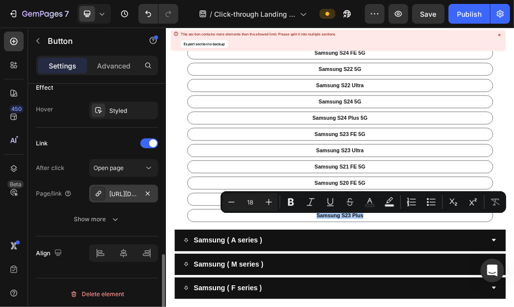
click at [117, 196] on div "[URL][DOMAIN_NAME]" at bounding box center [123, 194] width 29 height 9
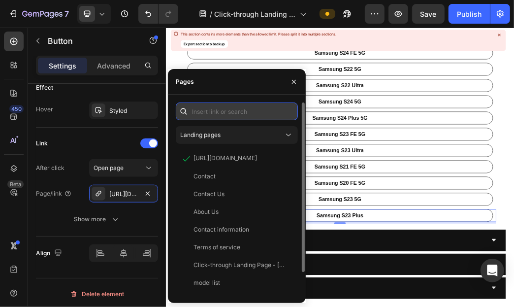
paste input "[URL][DOMAIN_NAME]"
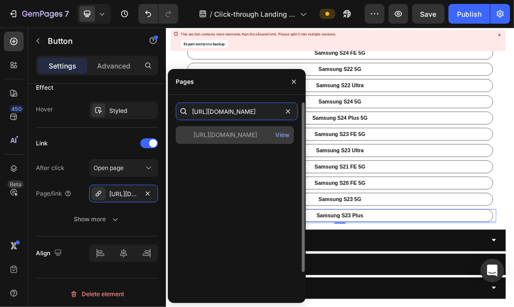
type input "[URL][DOMAIN_NAME]"
click at [250, 138] on div "[URL][DOMAIN_NAME]" at bounding box center [225, 134] width 64 height 9
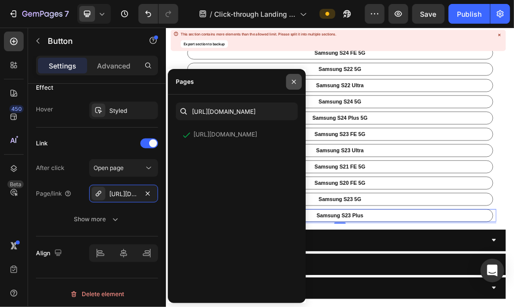
click at [298, 85] on button "button" at bounding box center [294, 82] width 16 height 16
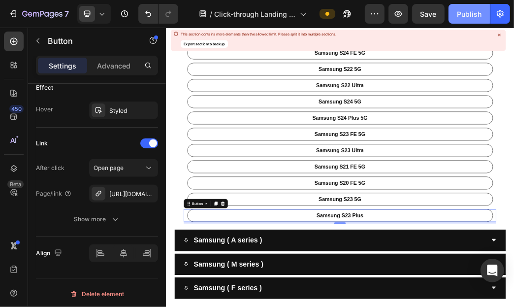
click at [483, 9] on button "Publish" at bounding box center [469, 14] width 41 height 20
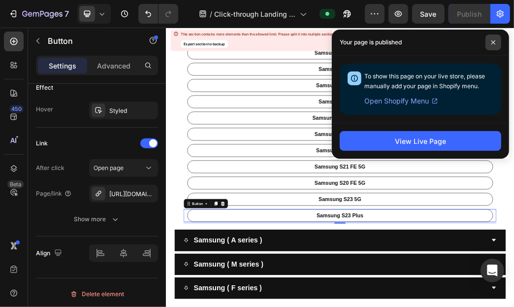
click at [492, 45] on span at bounding box center [493, 42] width 16 height 16
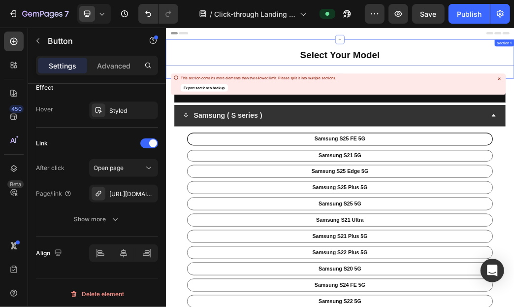
scroll to position [49, 0]
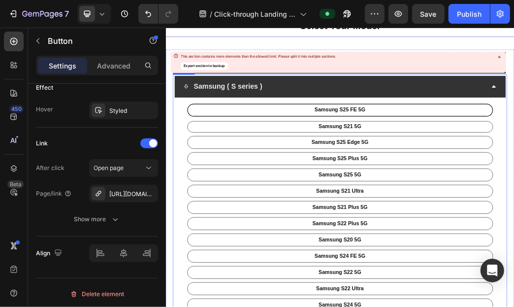
click at [513, 124] on div "Samsung ( S series )" at bounding box center [452, 127] width 514 height 24
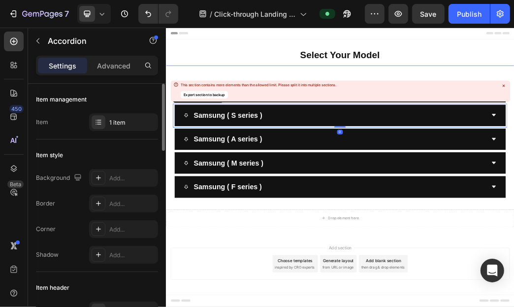
scroll to position [0, 0]
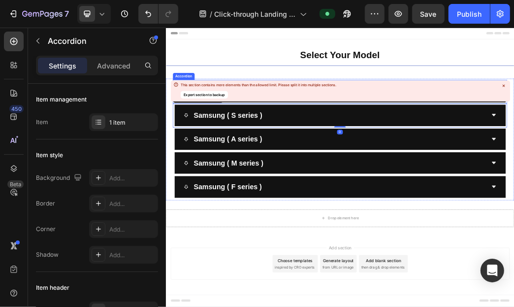
click at [504, 88] on icon at bounding box center [504, 86] width 6 height 6
